Goal: Check status

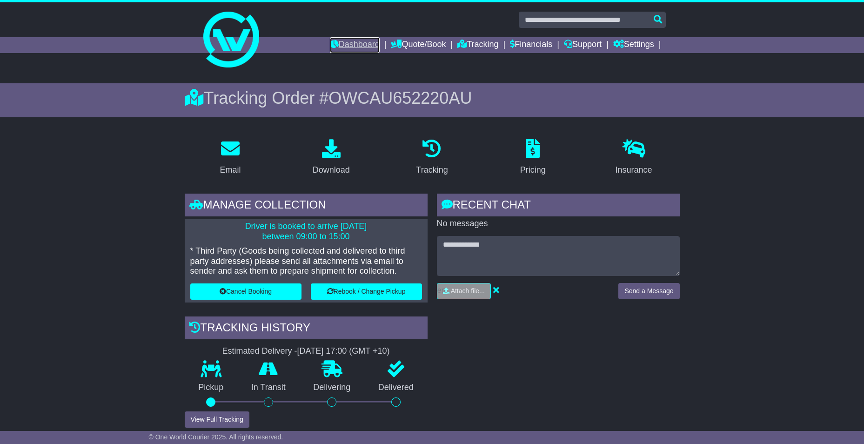
click at [339, 38] on link "Dashboard" at bounding box center [355, 45] width 50 height 16
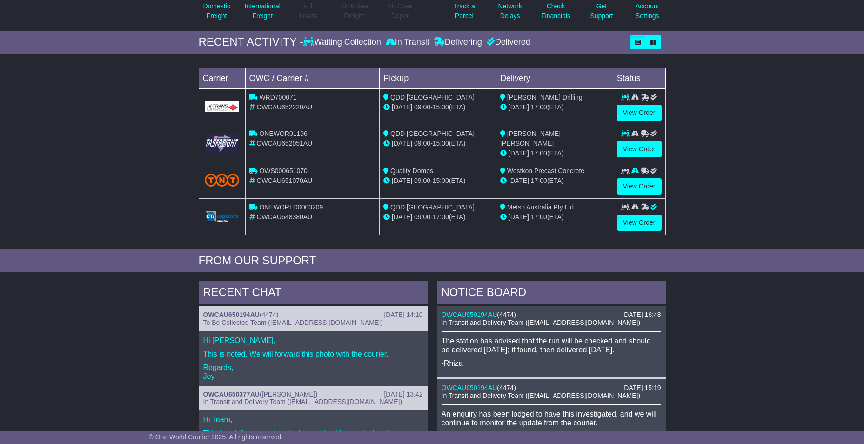
scroll to position [233, 0]
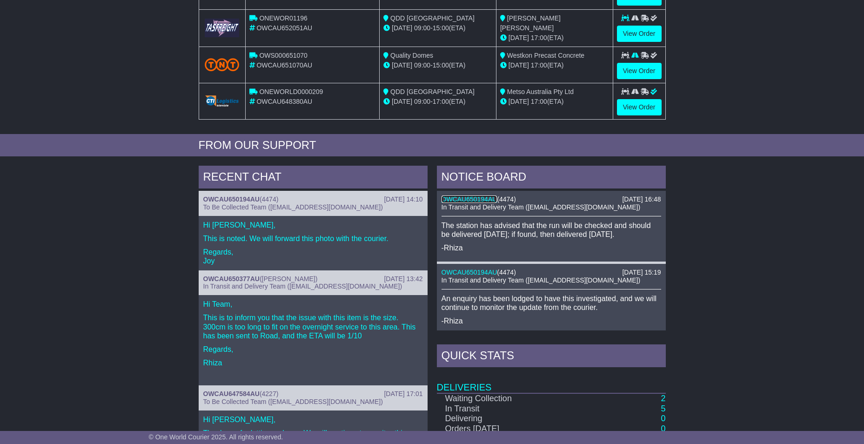
click at [466, 198] on link "OWCAU650194AU" at bounding box center [469, 198] width 56 height 7
